Goal: Information Seeking & Learning: Learn about a topic

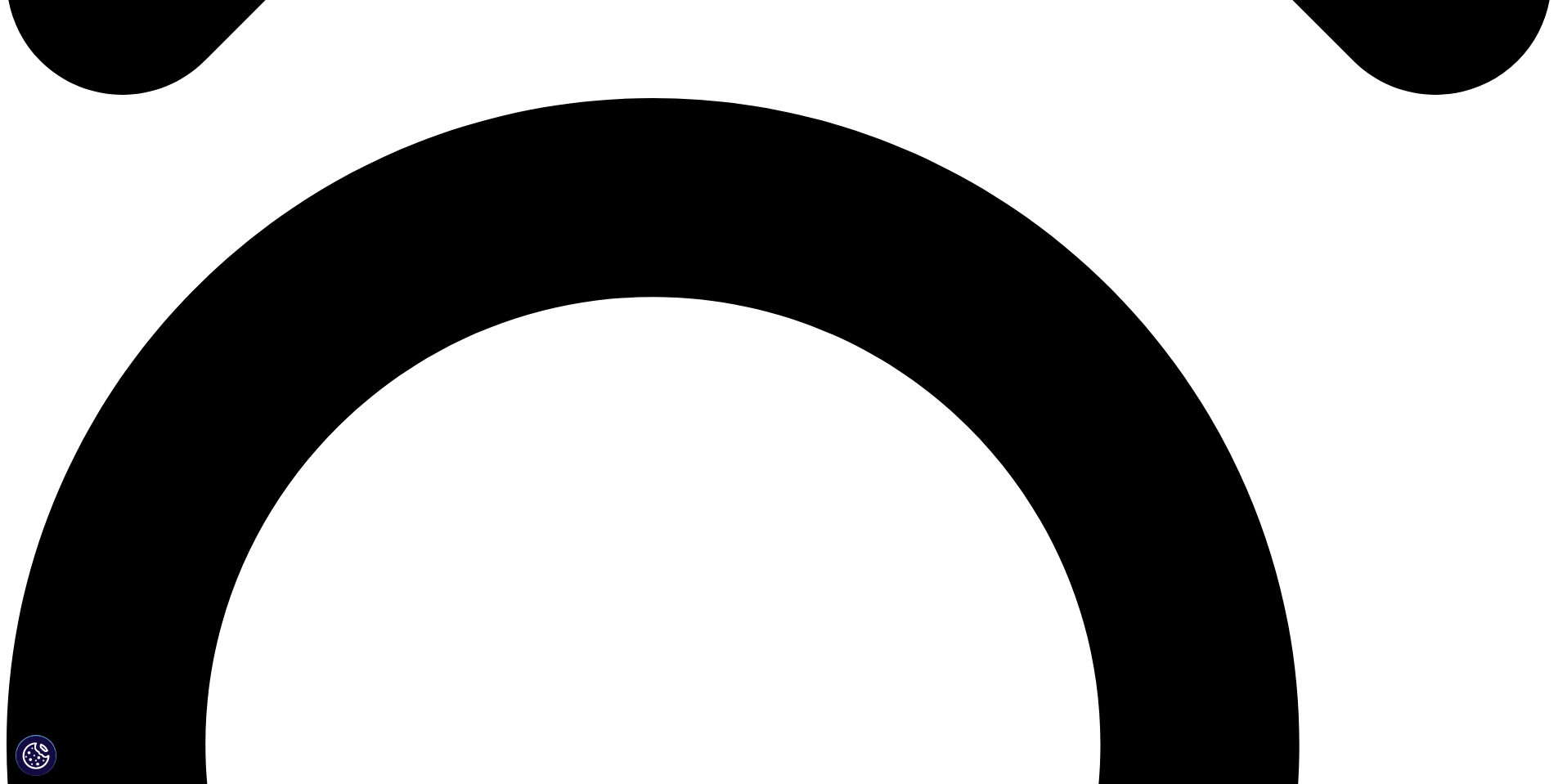
scroll to position [1471, 0]
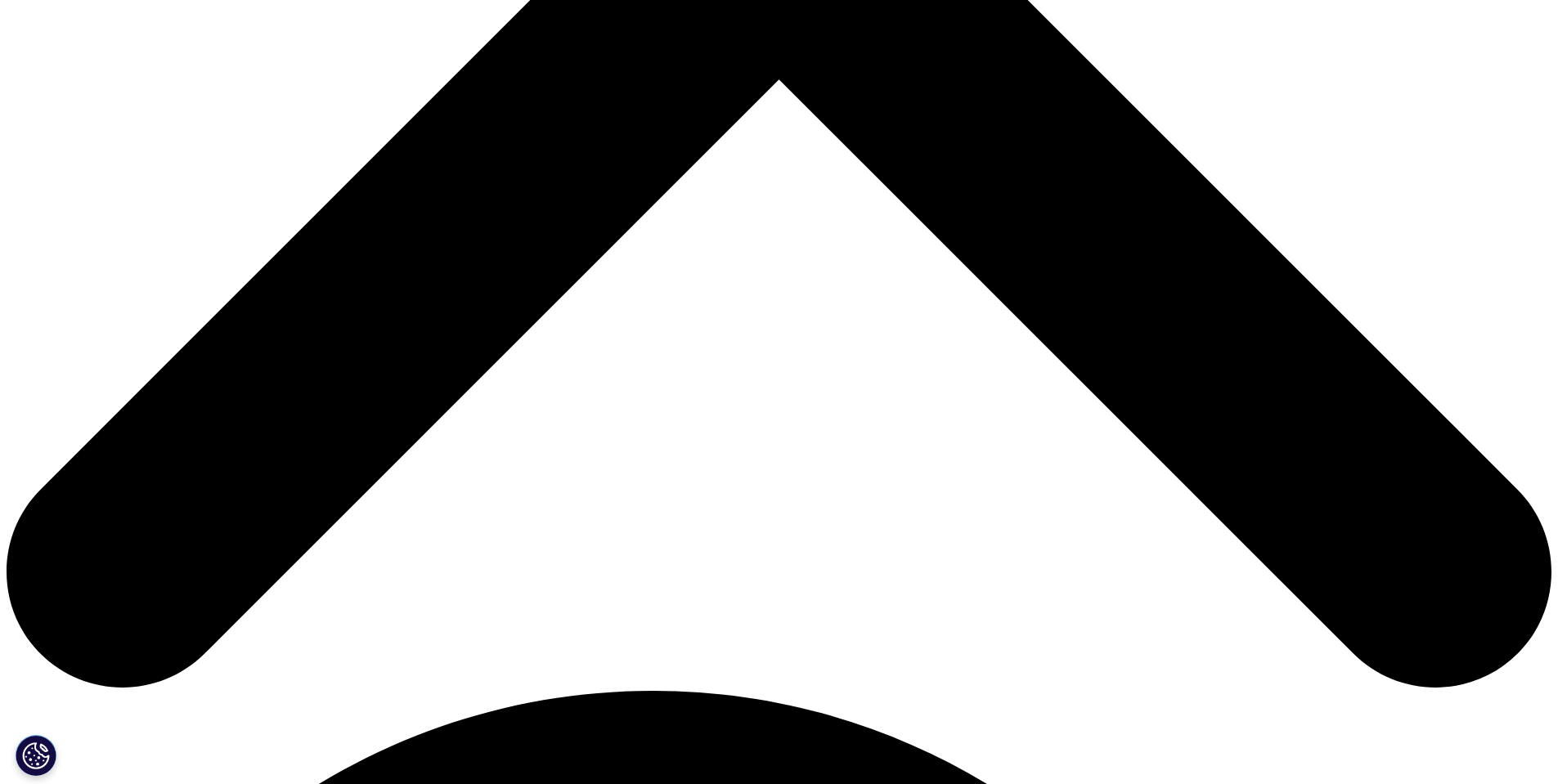
scroll to position [1236, 0]
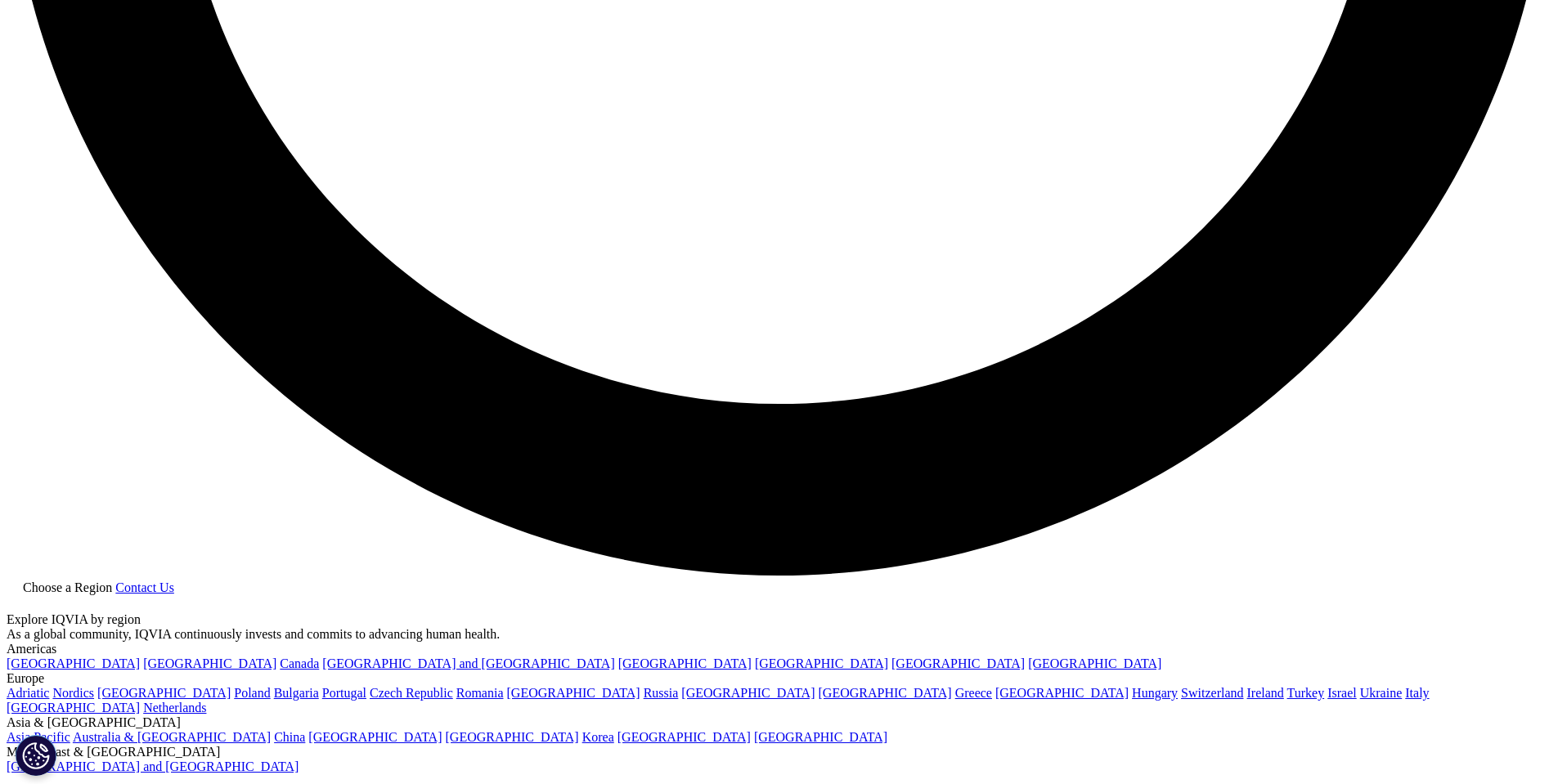
scroll to position [4333, 0]
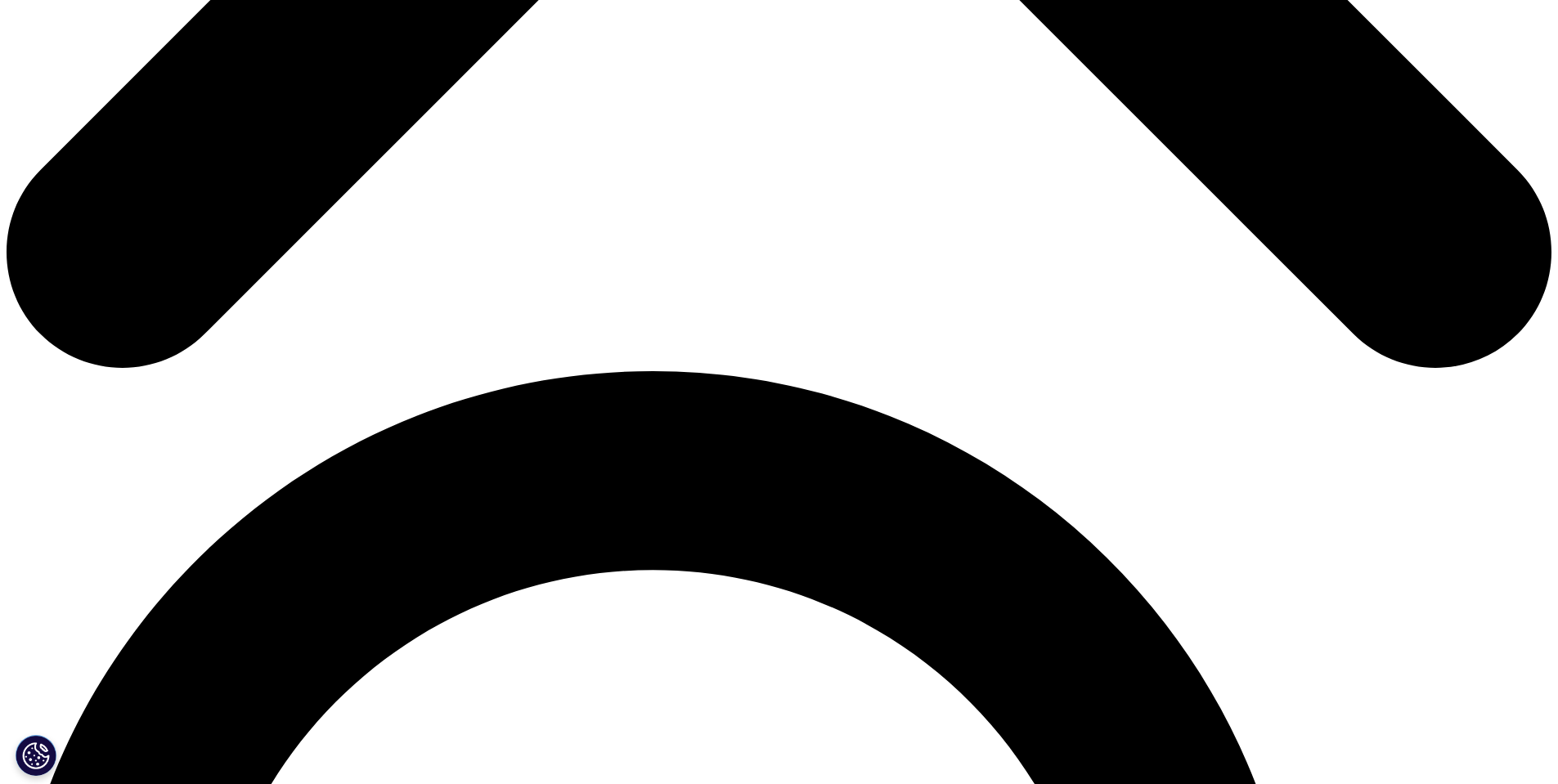
scroll to position [1226, 0]
